Goal: Transaction & Acquisition: Obtain resource

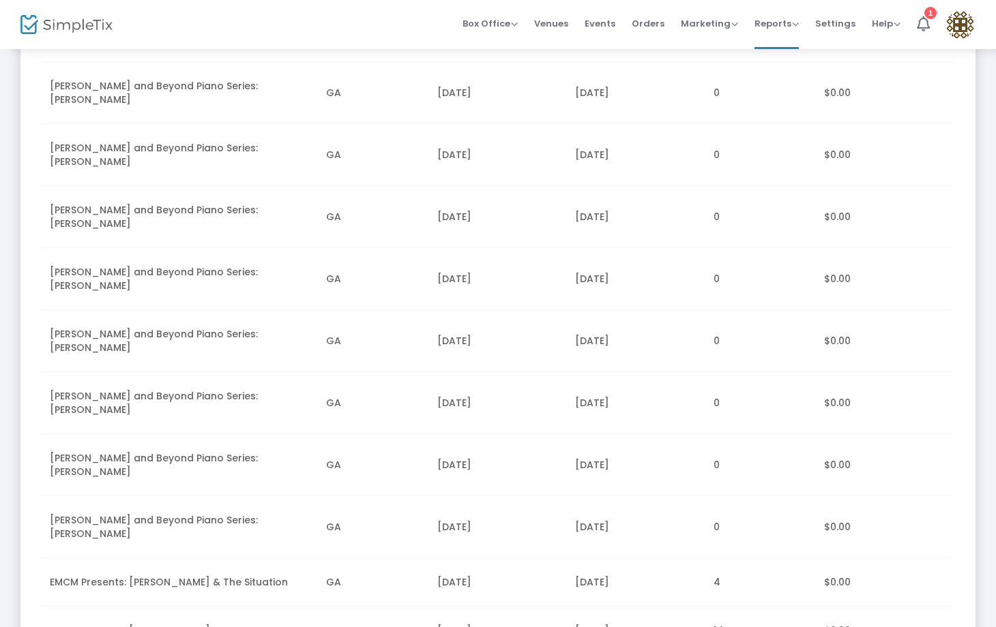
scroll to position [390, 0]
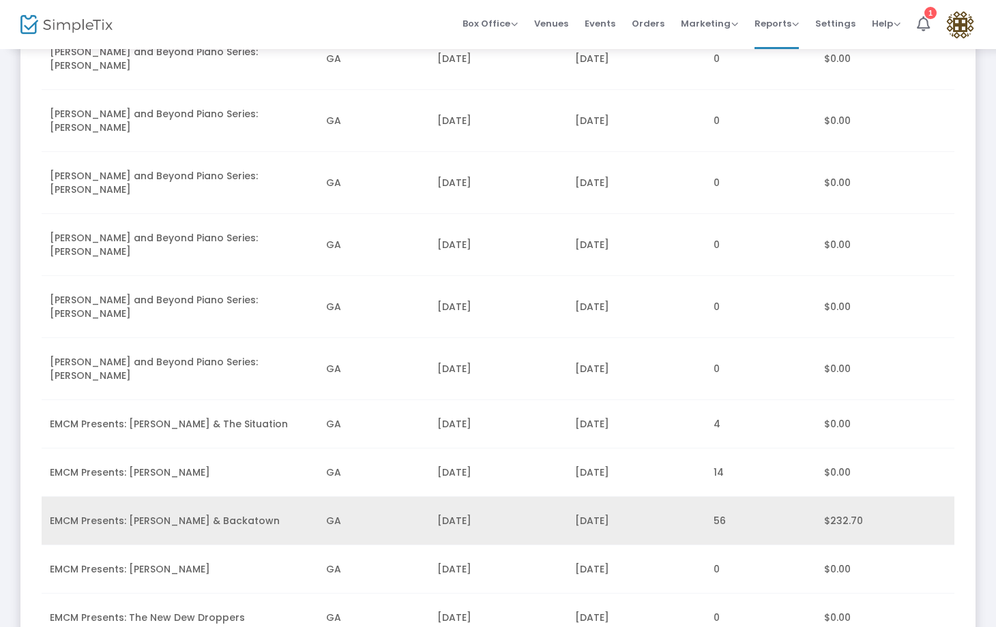
click at [363, 497] on td "GA" at bounding box center [373, 521] width 110 height 48
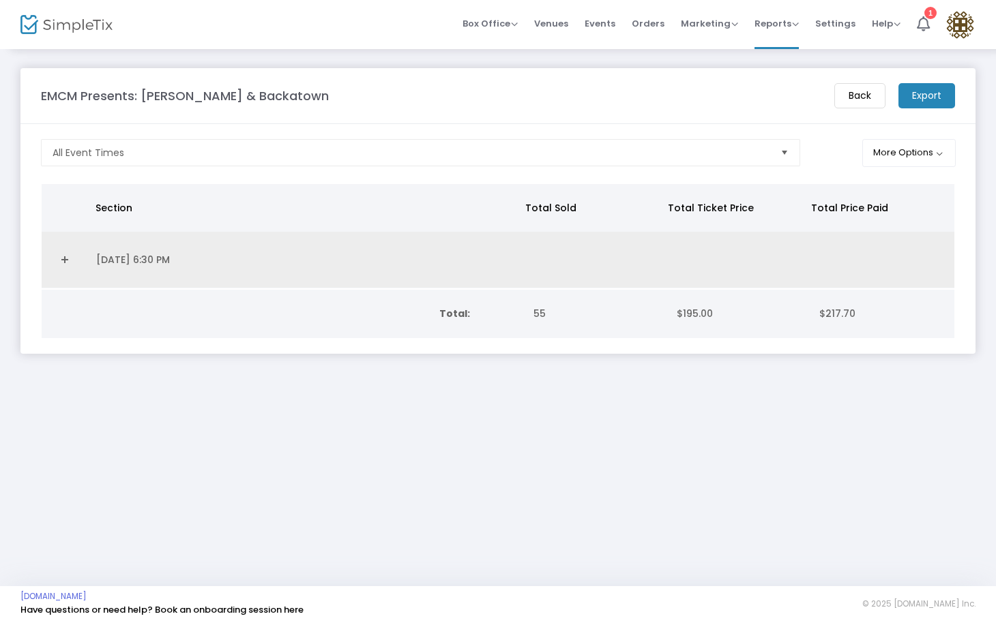
click at [83, 269] on td "Data table" at bounding box center [65, 260] width 46 height 57
click at [59, 265] on link "Expand Details" at bounding box center [65, 260] width 30 height 22
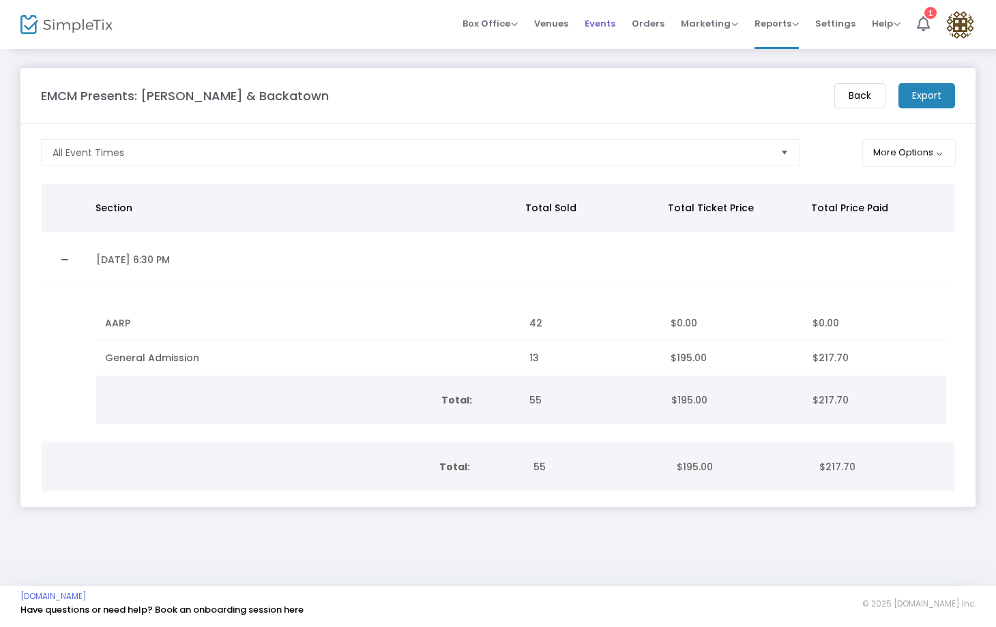
click at [609, 27] on span "Events" at bounding box center [599, 23] width 31 height 35
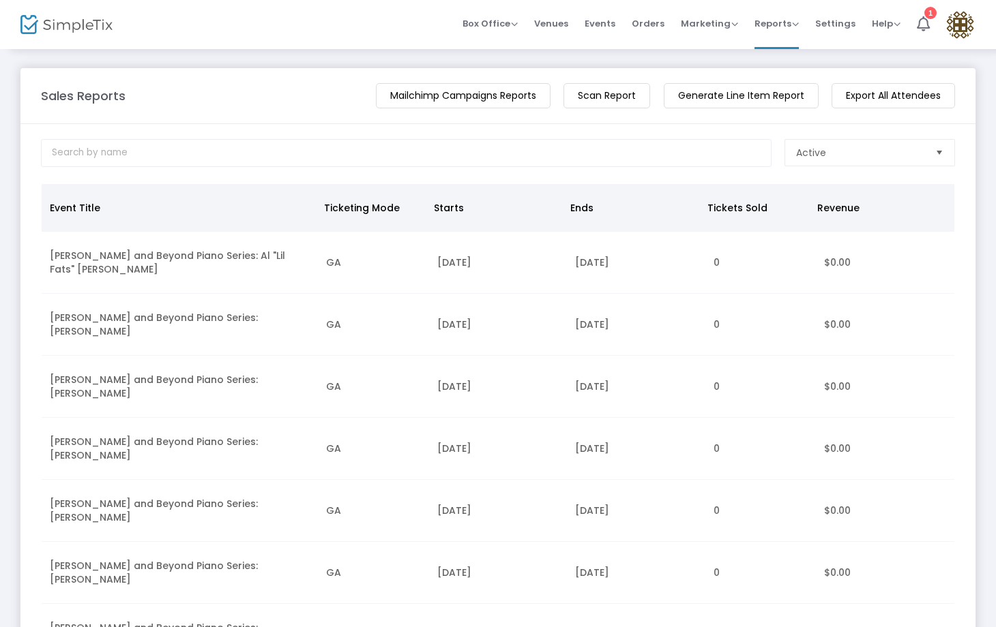
click at [753, 101] on m-button "Generate Line Item Report" at bounding box center [741, 95] width 155 height 25
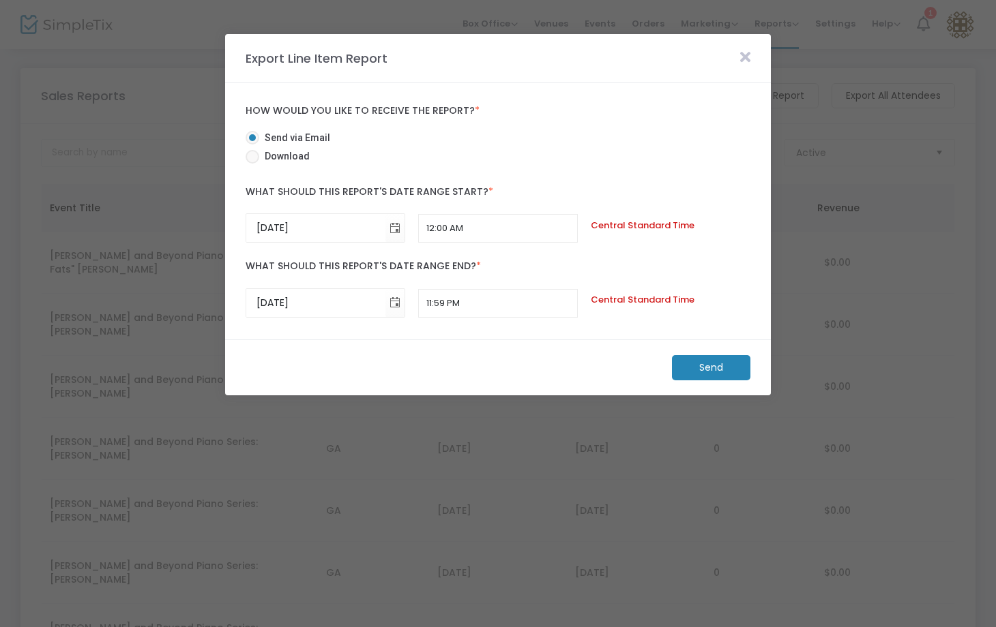
click at [752, 54] on span at bounding box center [745, 58] width 24 height 17
click at [747, 54] on icon at bounding box center [745, 57] width 10 height 15
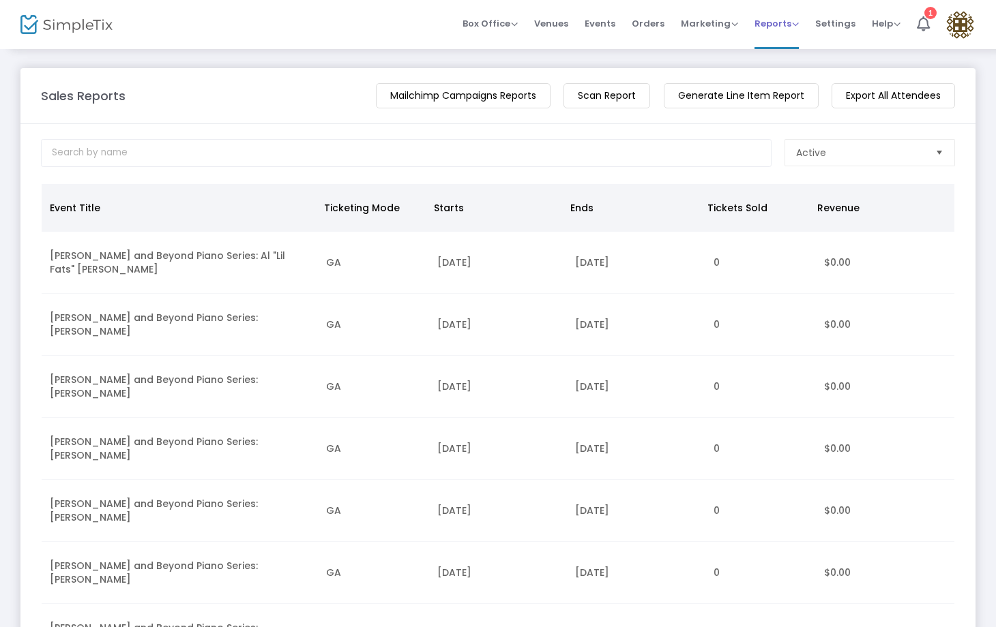
click at [779, 18] on span "Reports" at bounding box center [776, 23] width 44 height 13
click at [786, 96] on li "Download" at bounding box center [798, 99] width 89 height 27
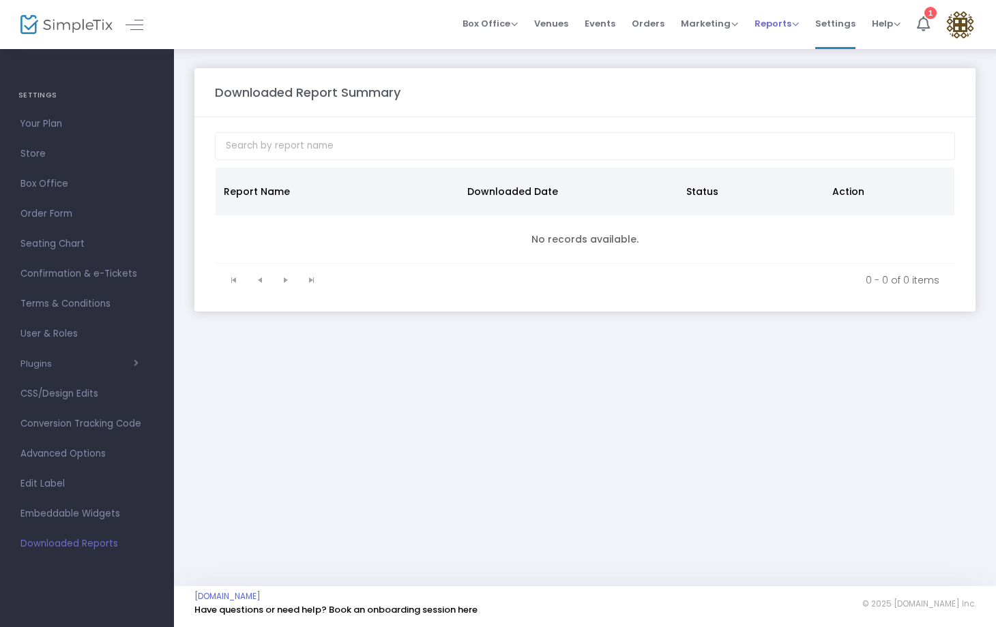
click at [767, 26] on span "Reports" at bounding box center [776, 23] width 44 height 13
click at [778, 72] on li "Sales Reports" at bounding box center [798, 72] width 89 height 27
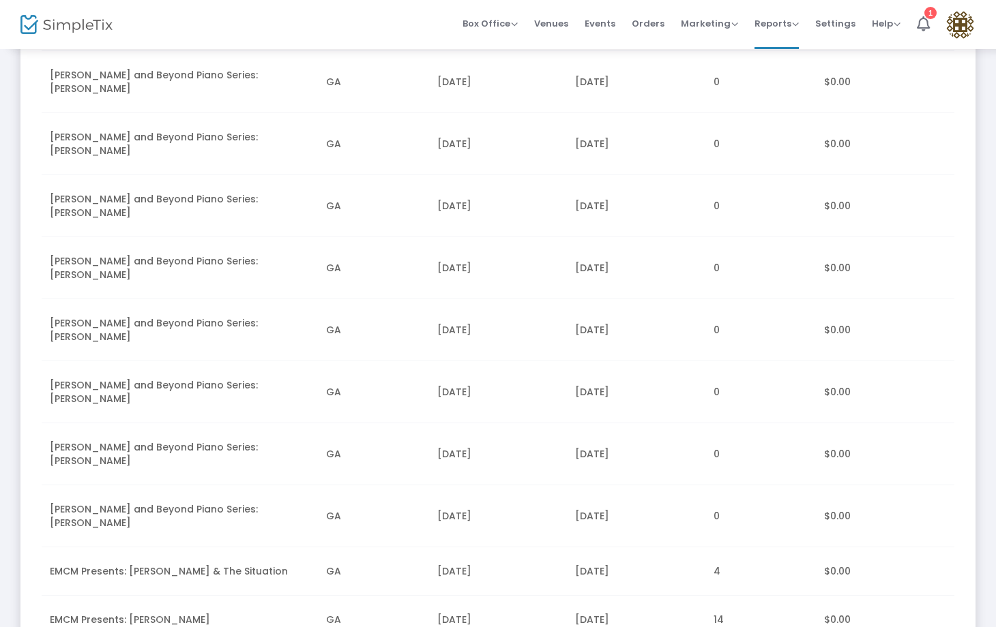
scroll to position [387, 0]
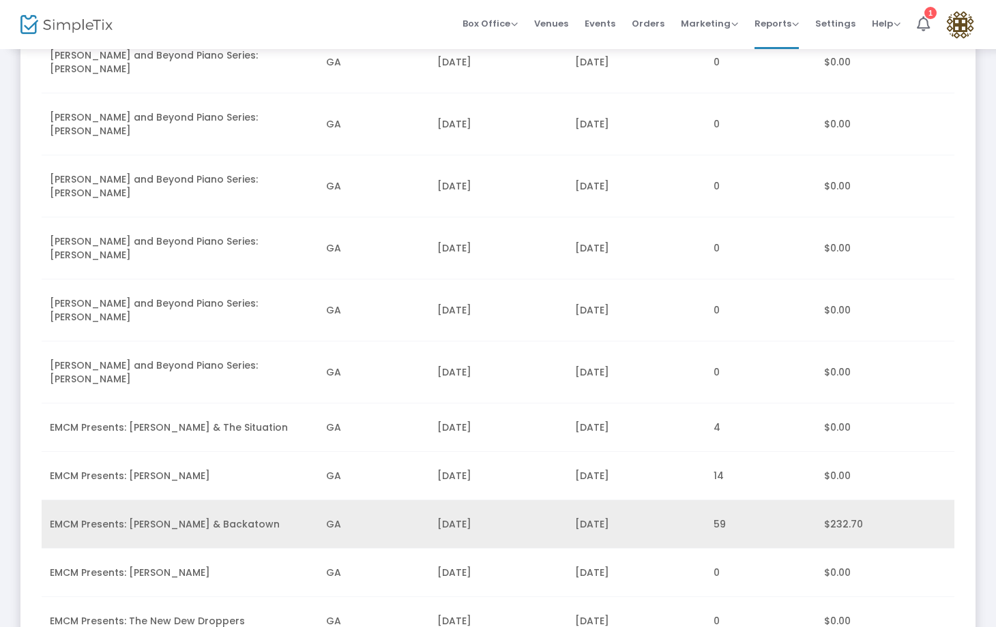
click at [723, 501] on td "59" at bounding box center [760, 525] width 110 height 48
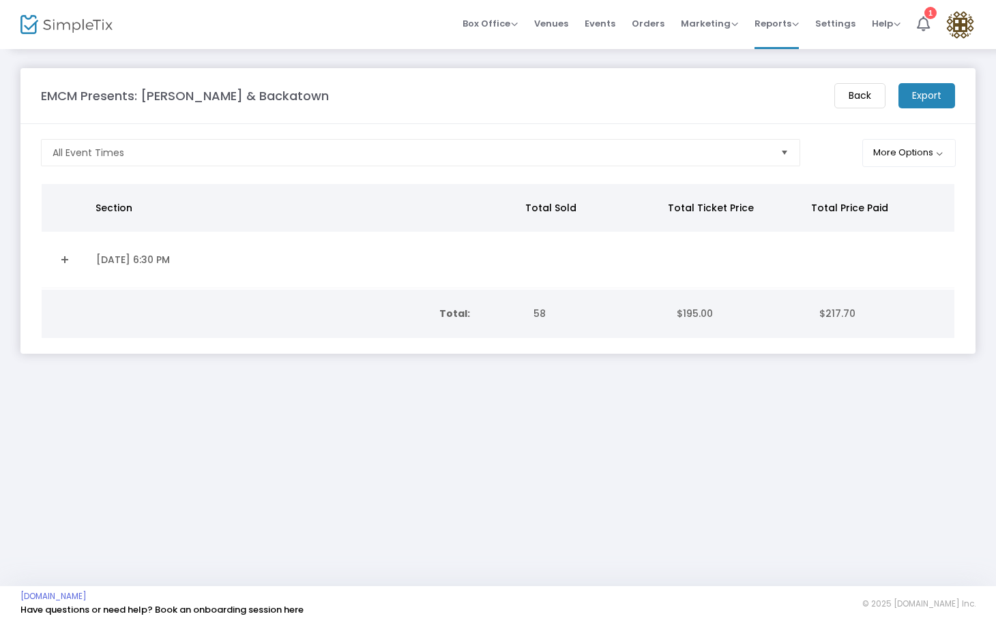
click at [916, 104] on m-button "Export" at bounding box center [926, 95] width 57 height 25
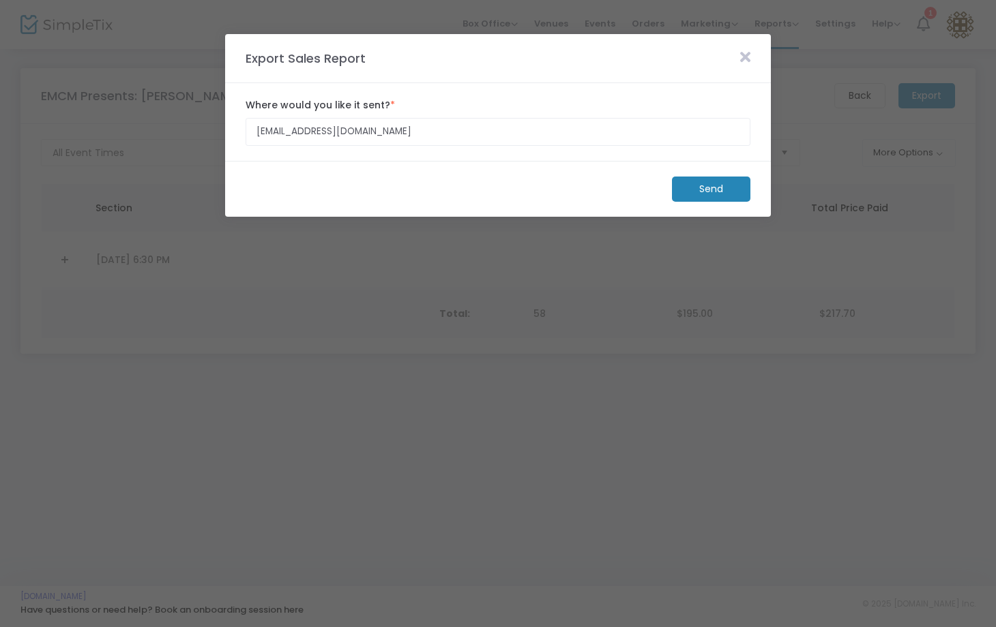
click at [739, 194] on m-button "Send" at bounding box center [711, 189] width 78 height 25
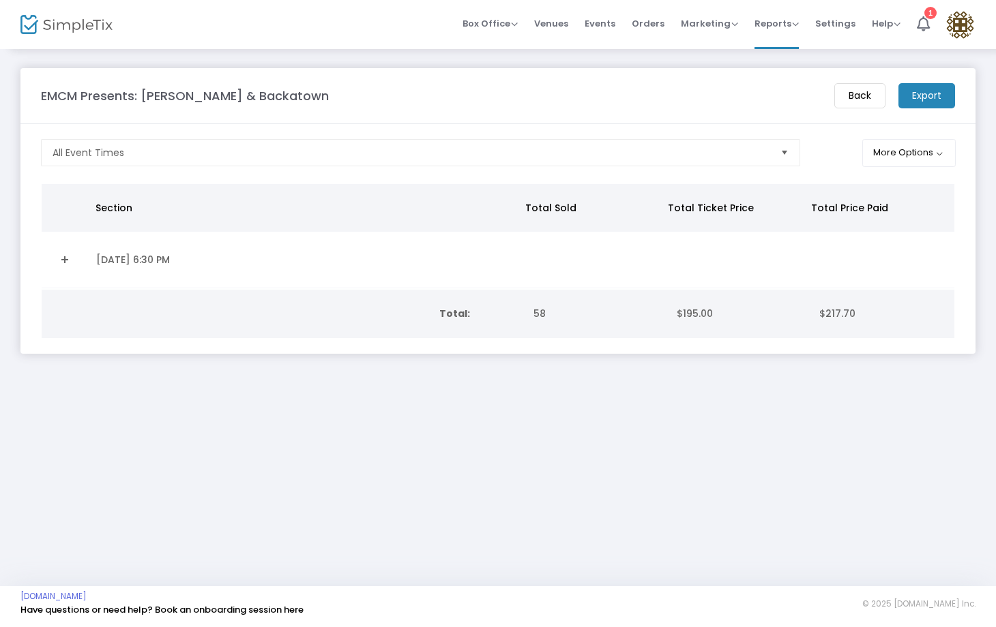
click at [831, 316] on span "$217.70" at bounding box center [837, 314] width 36 height 14
click at [880, 154] on button "More Options" at bounding box center [908, 153] width 93 height 28
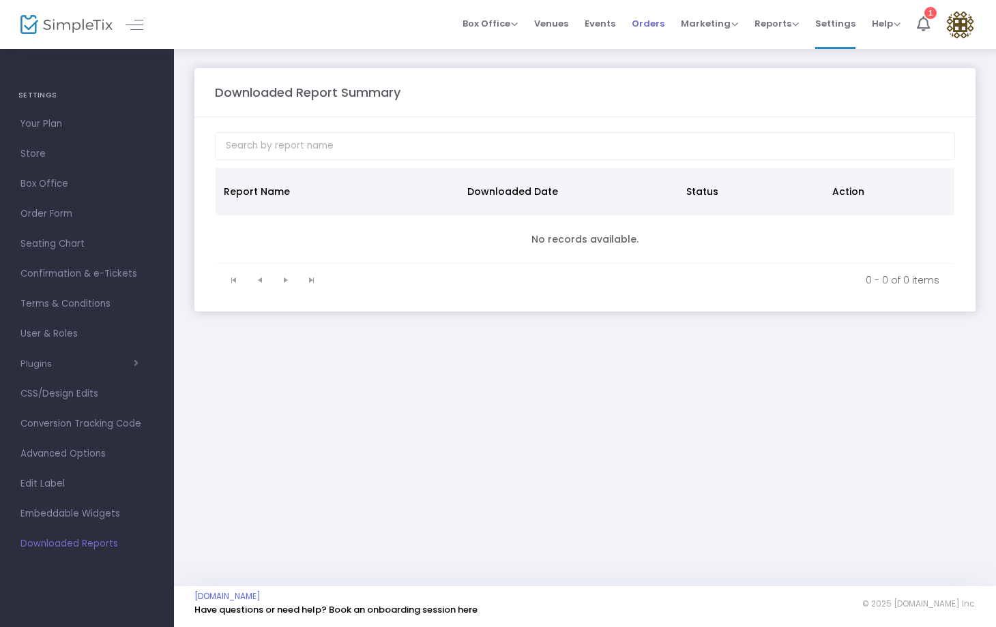
click at [653, 28] on span "Orders" at bounding box center [647, 23] width 33 height 35
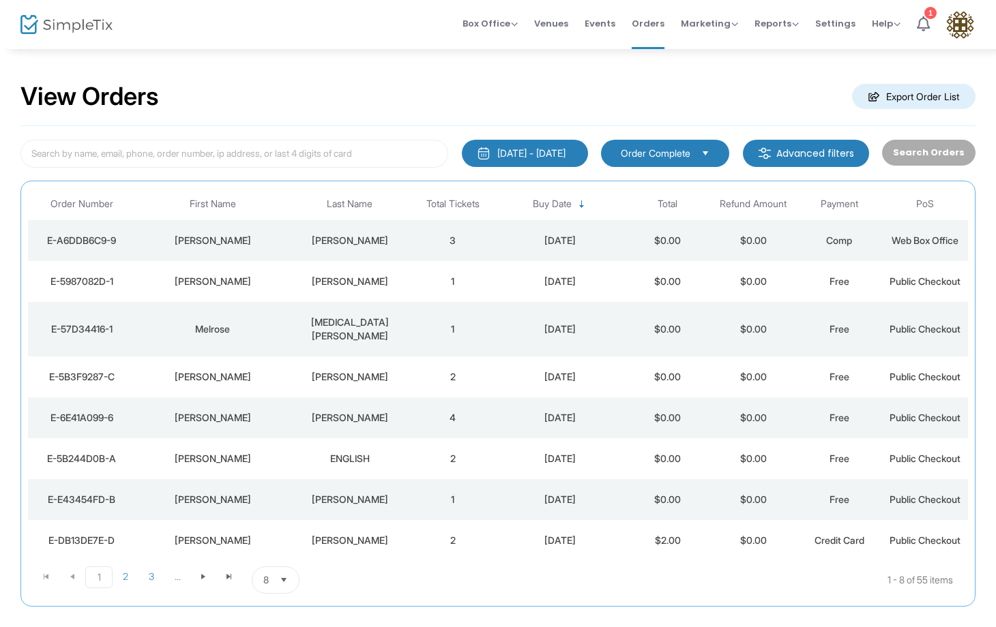
click at [524, 147] on div "8/26/2025 - 9/25/2025" at bounding box center [531, 154] width 68 height 14
click at [642, 25] on span "Orders" at bounding box center [647, 23] width 33 height 35
